Goal: Find contact information

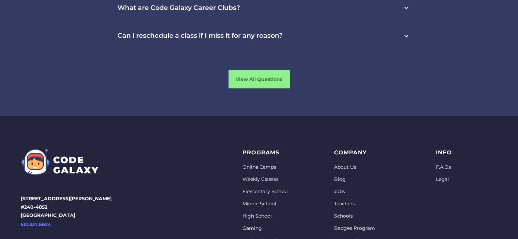
scroll to position [1872, 0]
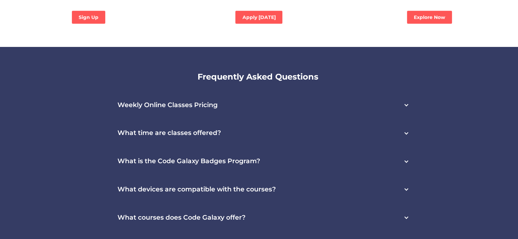
click at [176, 91] on div "Weekly Online Classes Pricing" at bounding box center [258, 105] width 313 height 28
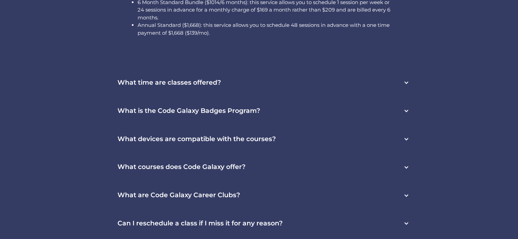
scroll to position [2076, 0]
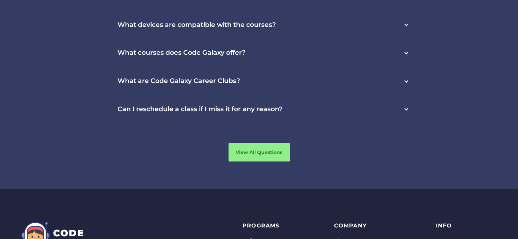
click at [273, 106] on h3 "Can I reschedule a class if I miss it for any reason?" at bounding box center [199, 110] width 165 height 8
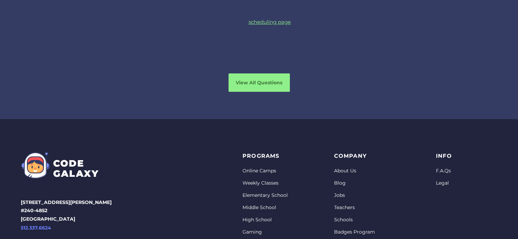
scroll to position [2037, 0]
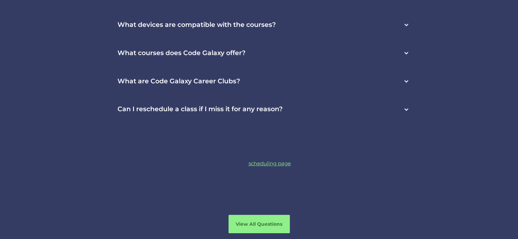
click at [285, 95] on div "Can I reschedule a class if I miss it for any reason?" at bounding box center [258, 109] width 313 height 28
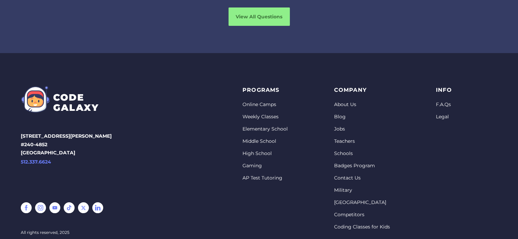
scroll to position [2181, 0]
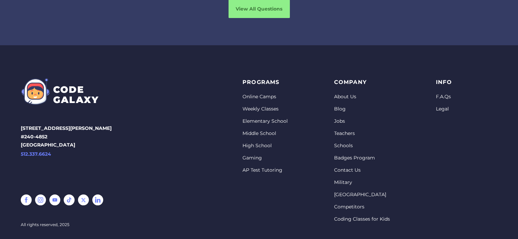
click at [347, 167] on link "Contact Us" at bounding box center [362, 170] width 56 height 7
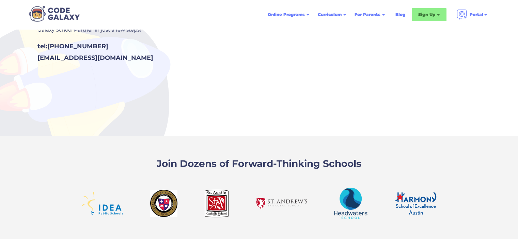
scroll to position [34, 0]
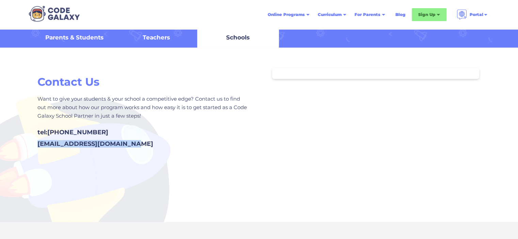
drag, startPoint x: 163, startPoint y: 145, endPoint x: 22, endPoint y: 144, distance: 141.6
click at [22, 144] on div "Contact Us Want to give your students & your school a competitive edge? Contact…" at bounding box center [259, 135] width 518 height 175
copy div "support@thecodegalaxy.com"
click at [290, 146] on div "Contact Us Want to give your students & your school a competitive edge? Contact…" at bounding box center [259, 111] width 466 height 127
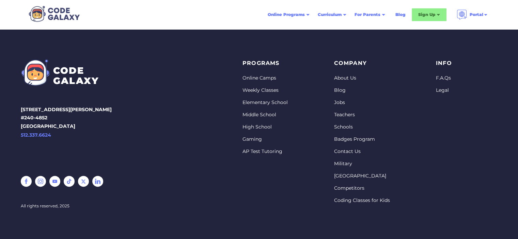
scroll to position [852, 0]
click at [343, 78] on link "About Us" at bounding box center [362, 78] width 56 height 7
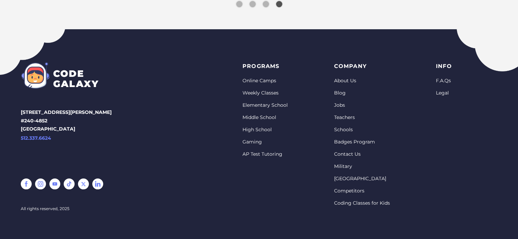
scroll to position [1709, 0]
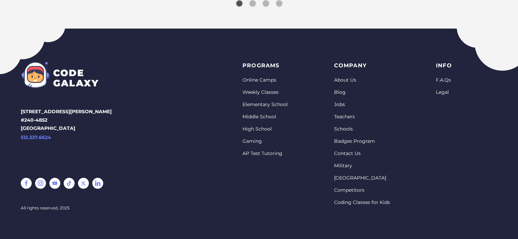
click at [369, 199] on link "Coding Classes for Kids" at bounding box center [362, 202] width 56 height 7
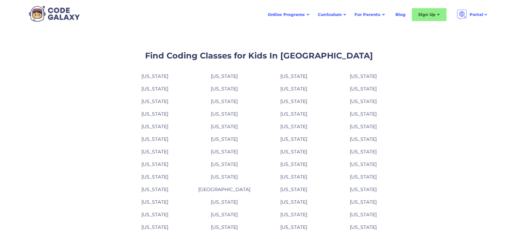
scroll to position [34, 0]
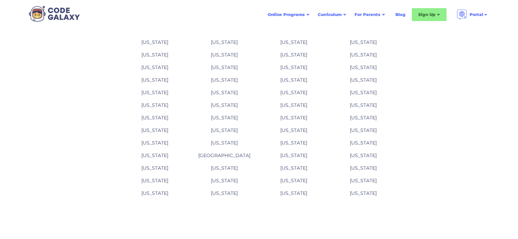
click at [226, 180] on link "[US_STATE]" at bounding box center [224, 181] width 27 height 6
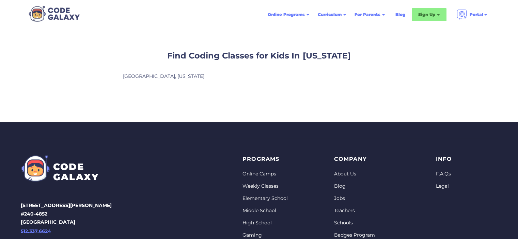
click at [161, 77] on link "Salt Lake City, Utah" at bounding box center [163, 76] width 81 height 6
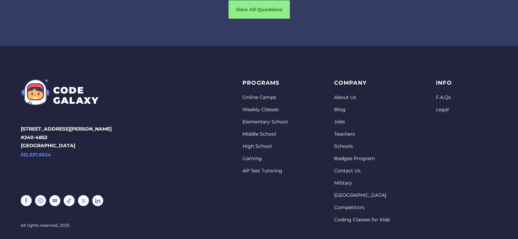
scroll to position [2181, 0]
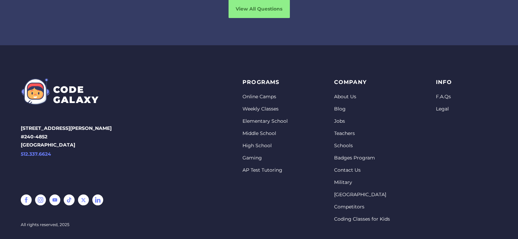
click at [342, 167] on link "Contact Us" at bounding box center [362, 170] width 56 height 7
